Goal: Check status: Check status

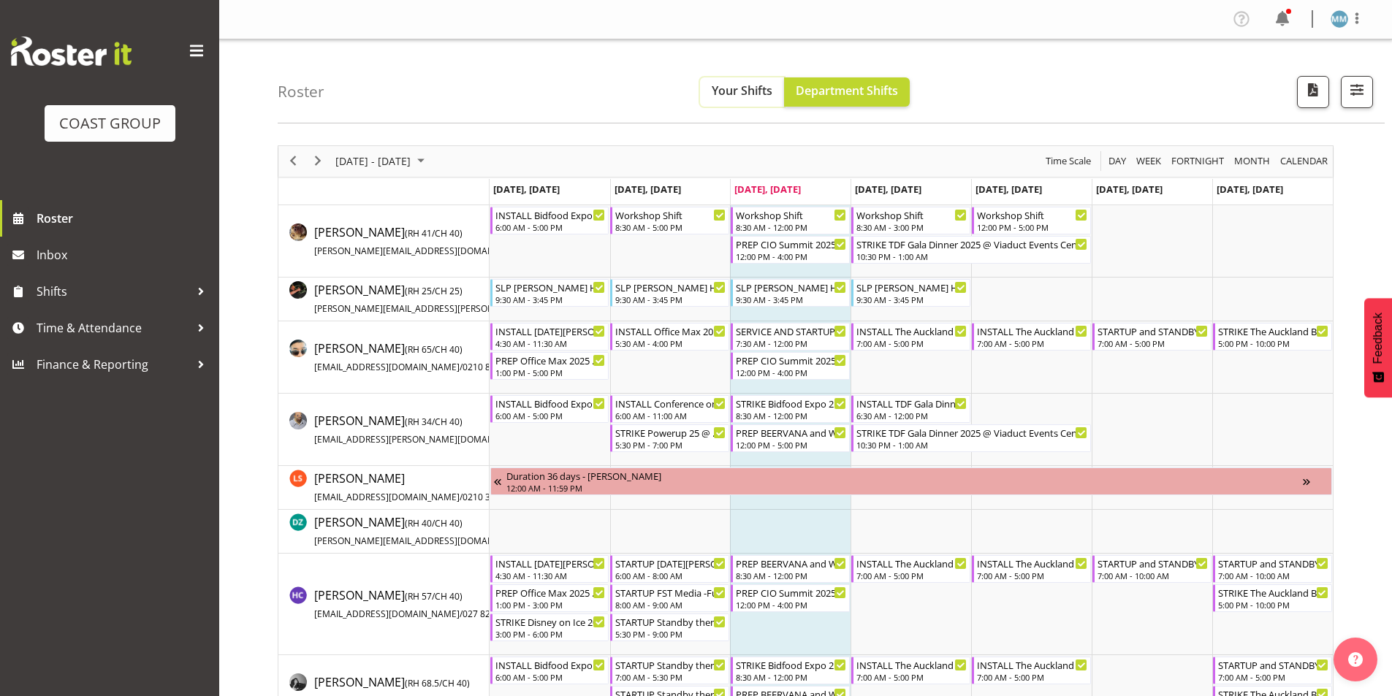
click at [740, 89] on span "Your Shifts" at bounding box center [742, 91] width 61 height 16
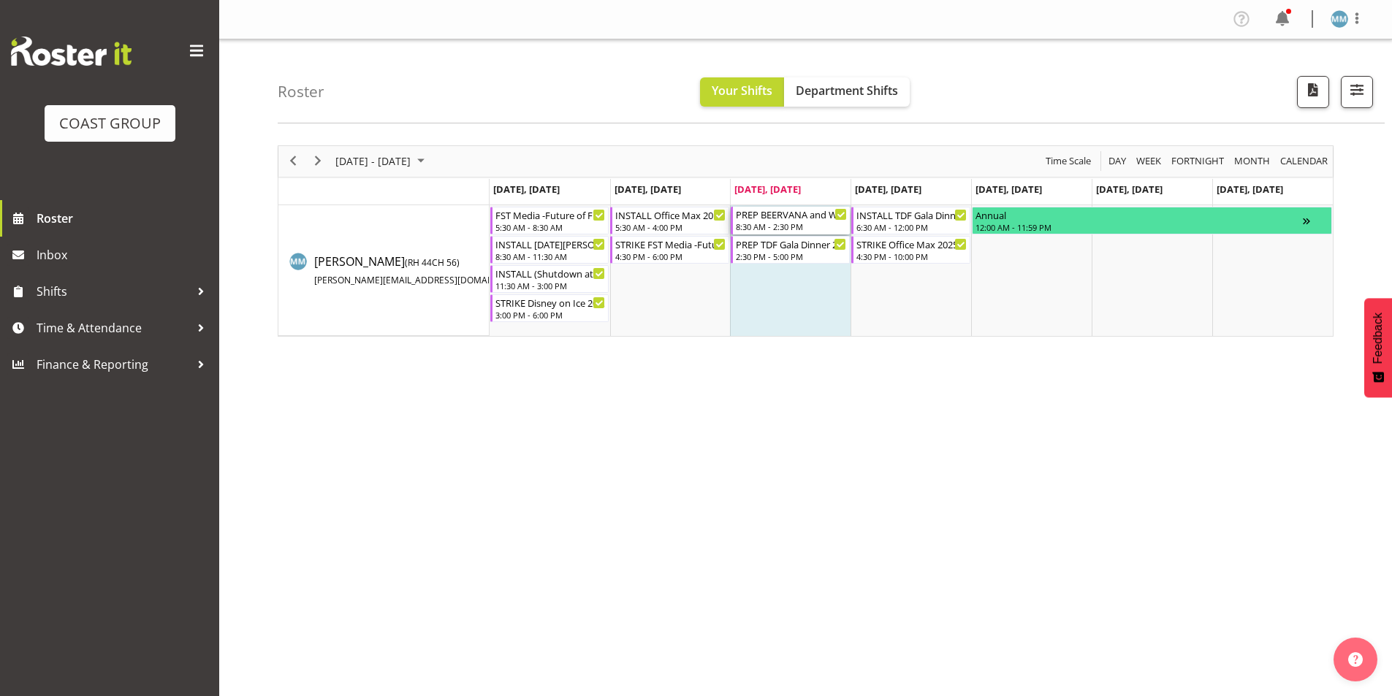
click at [795, 209] on div "PREP BEERVANA and WELLINGTON FOODSHOW 2025 LOAD INTO CONTAINER AT END)@ The Wor…" at bounding box center [791, 214] width 111 height 15
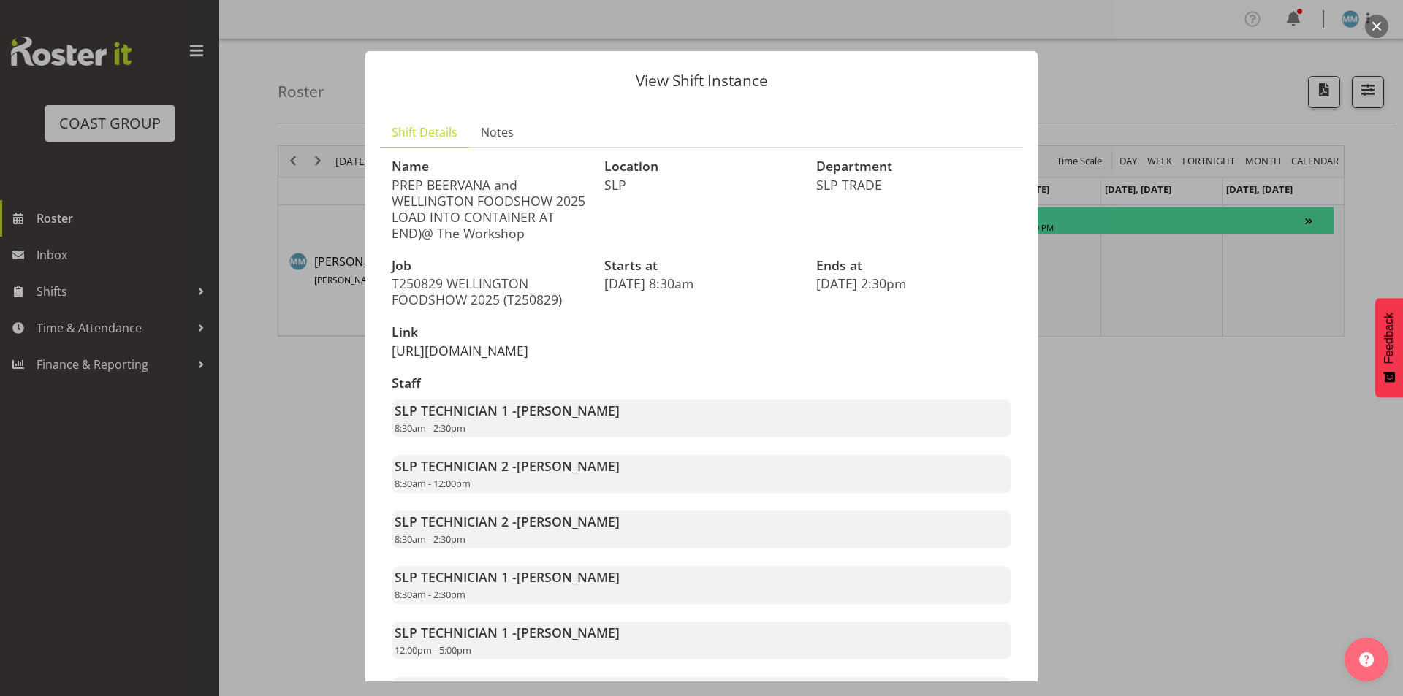
click at [507, 359] on link "[URL][DOMAIN_NAME]" at bounding box center [460, 351] width 137 height 18
click at [250, 416] on div at bounding box center [701, 348] width 1403 height 696
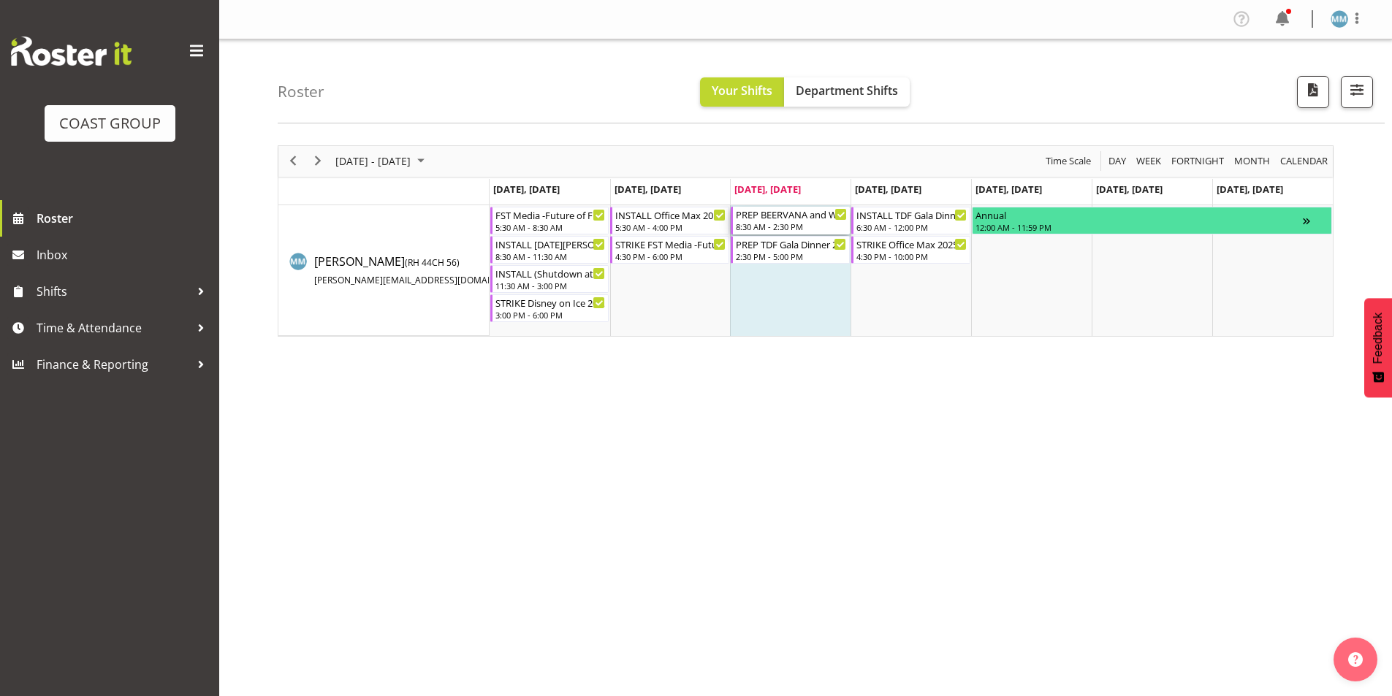
click at [797, 226] on div "8:30 AM - 2:30 PM" at bounding box center [791, 227] width 111 height 12
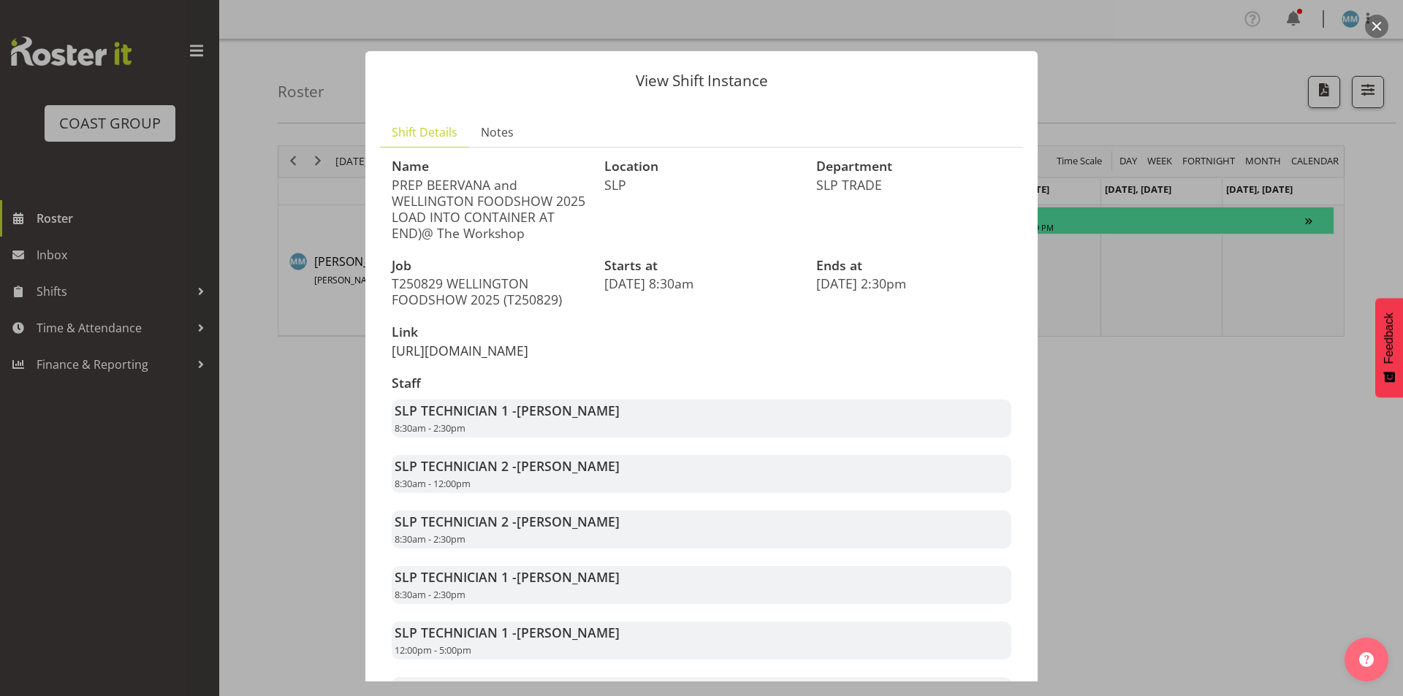
click at [526, 359] on link "[URL][DOMAIN_NAME]" at bounding box center [460, 351] width 137 height 18
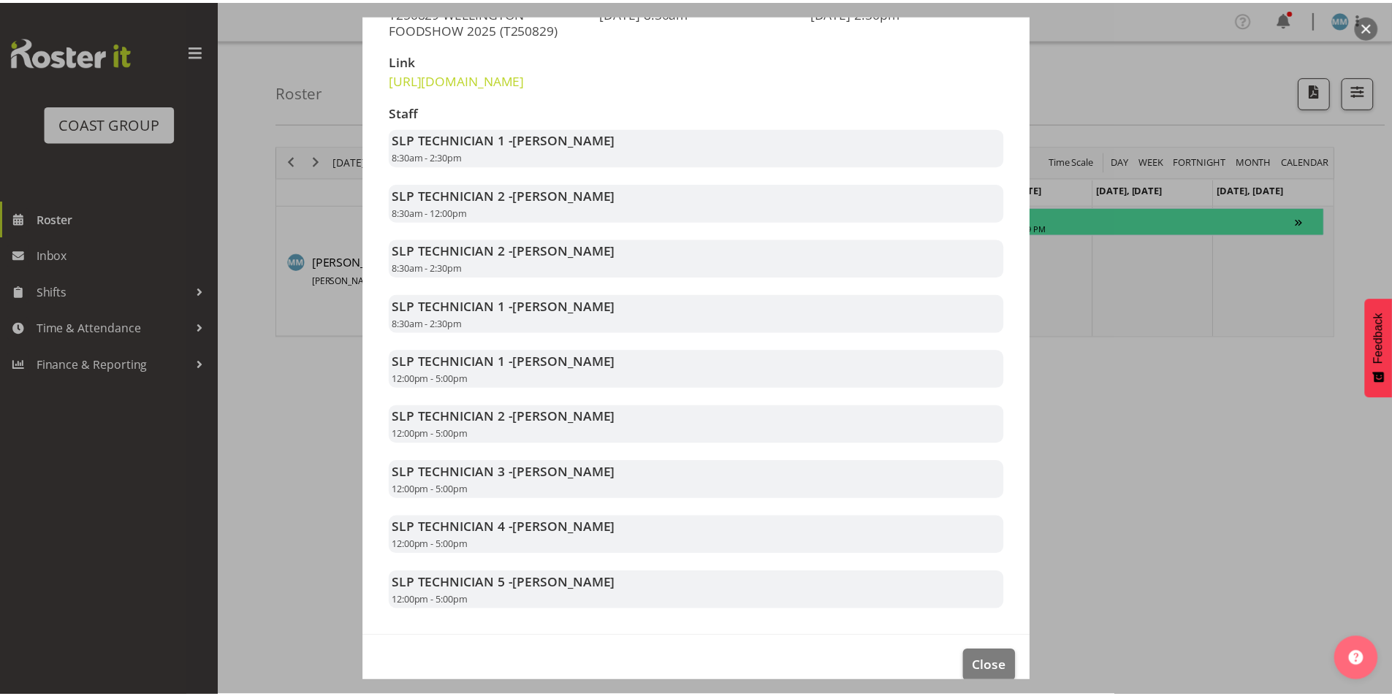
scroll to position [292, 0]
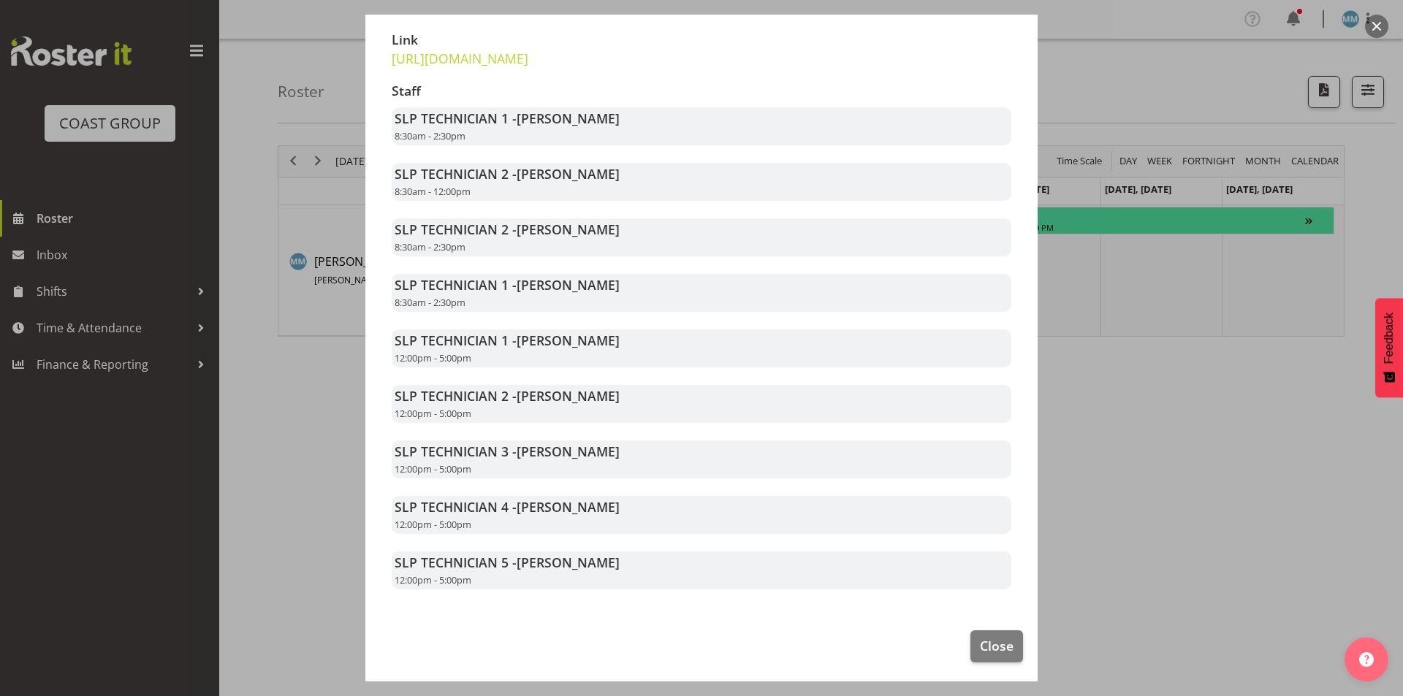
click at [1314, 422] on div at bounding box center [701, 348] width 1403 height 696
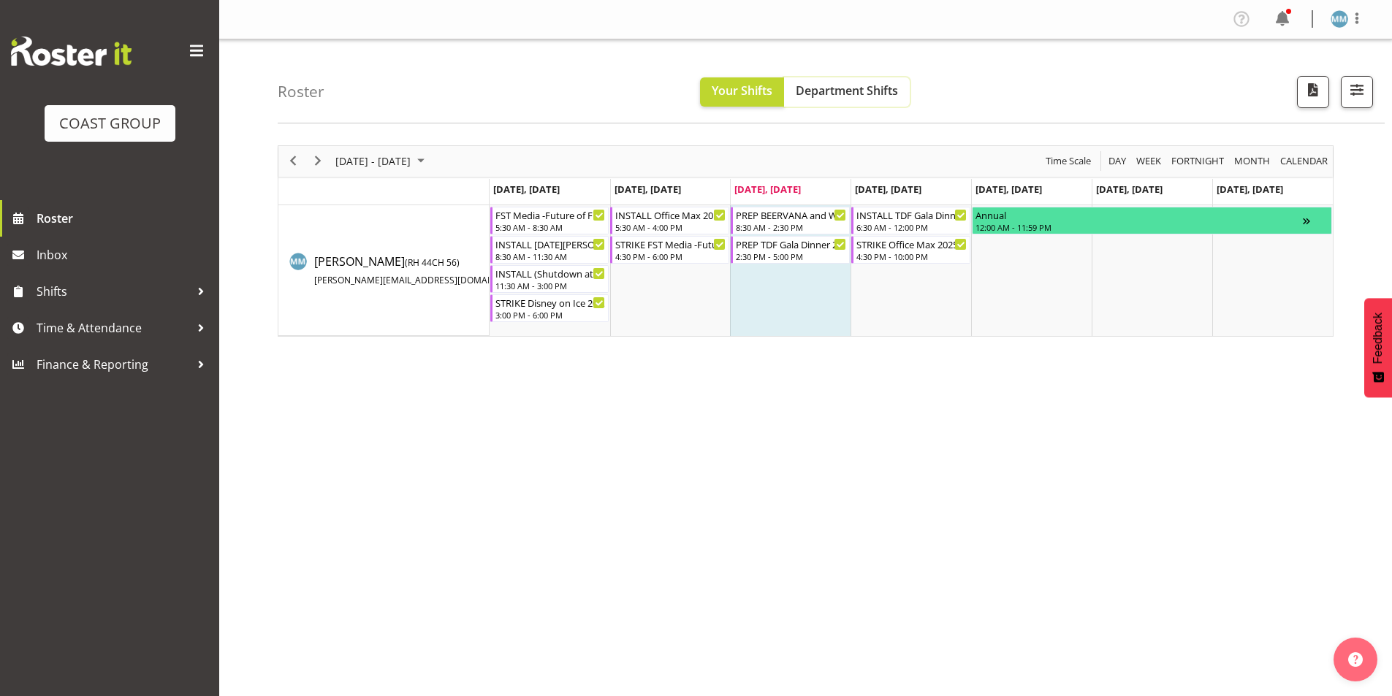
click at [843, 85] on span "Department Shifts" at bounding box center [847, 91] width 102 height 16
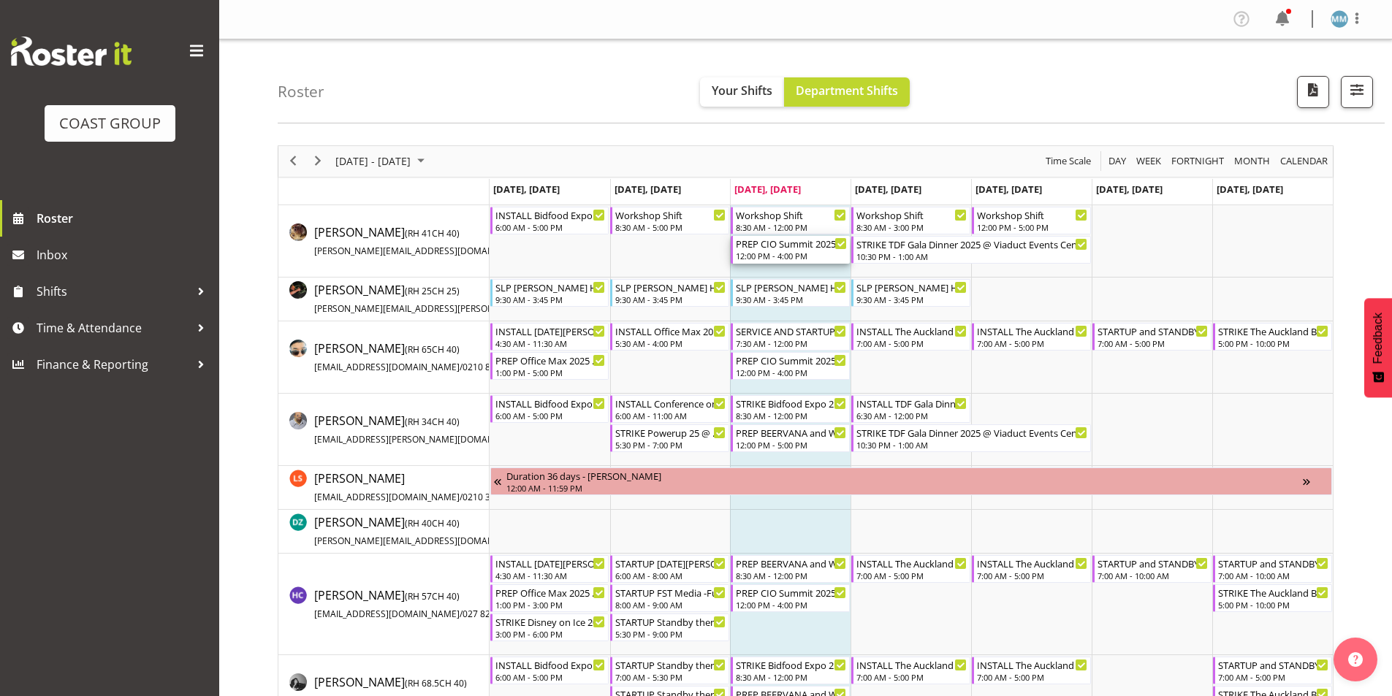
click at [774, 260] on div "12:00 PM - 4:00 PM" at bounding box center [791, 256] width 111 height 12
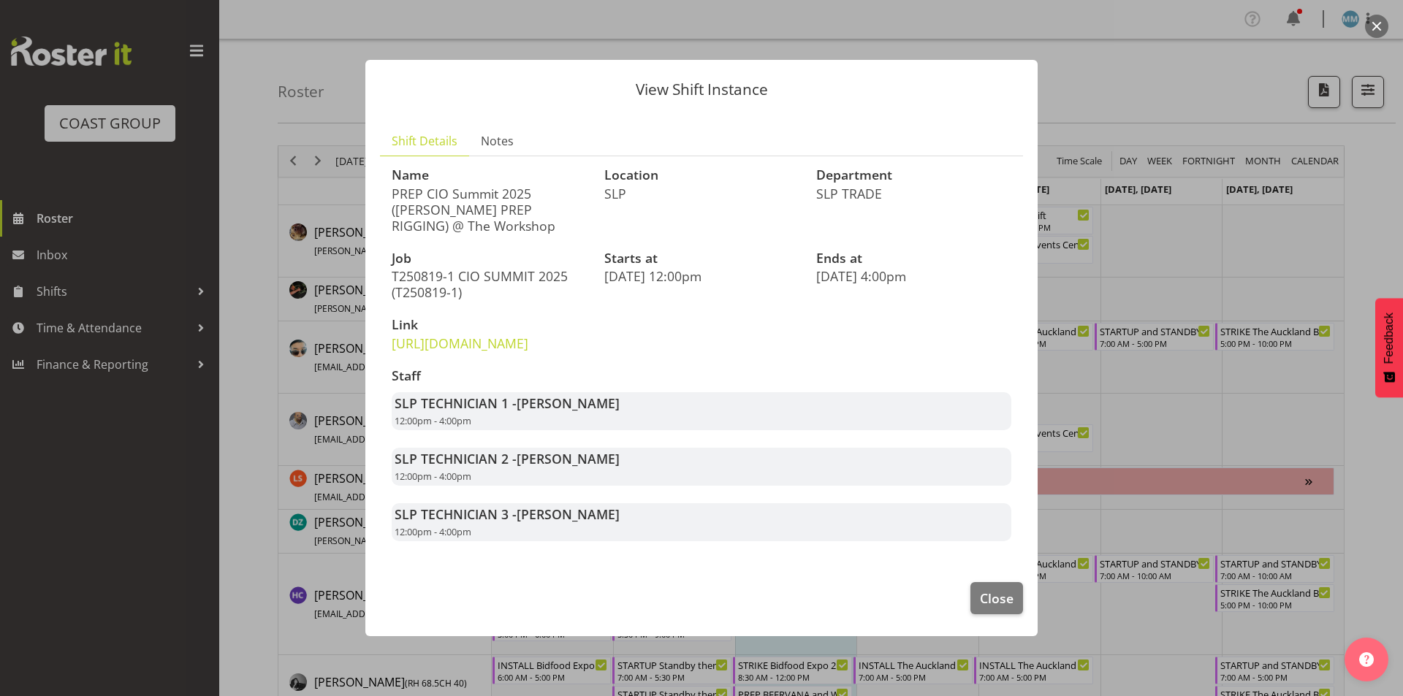
click at [1175, 269] on div at bounding box center [701, 348] width 1403 height 696
